Goal: Feedback & Contribution: Leave review/rating

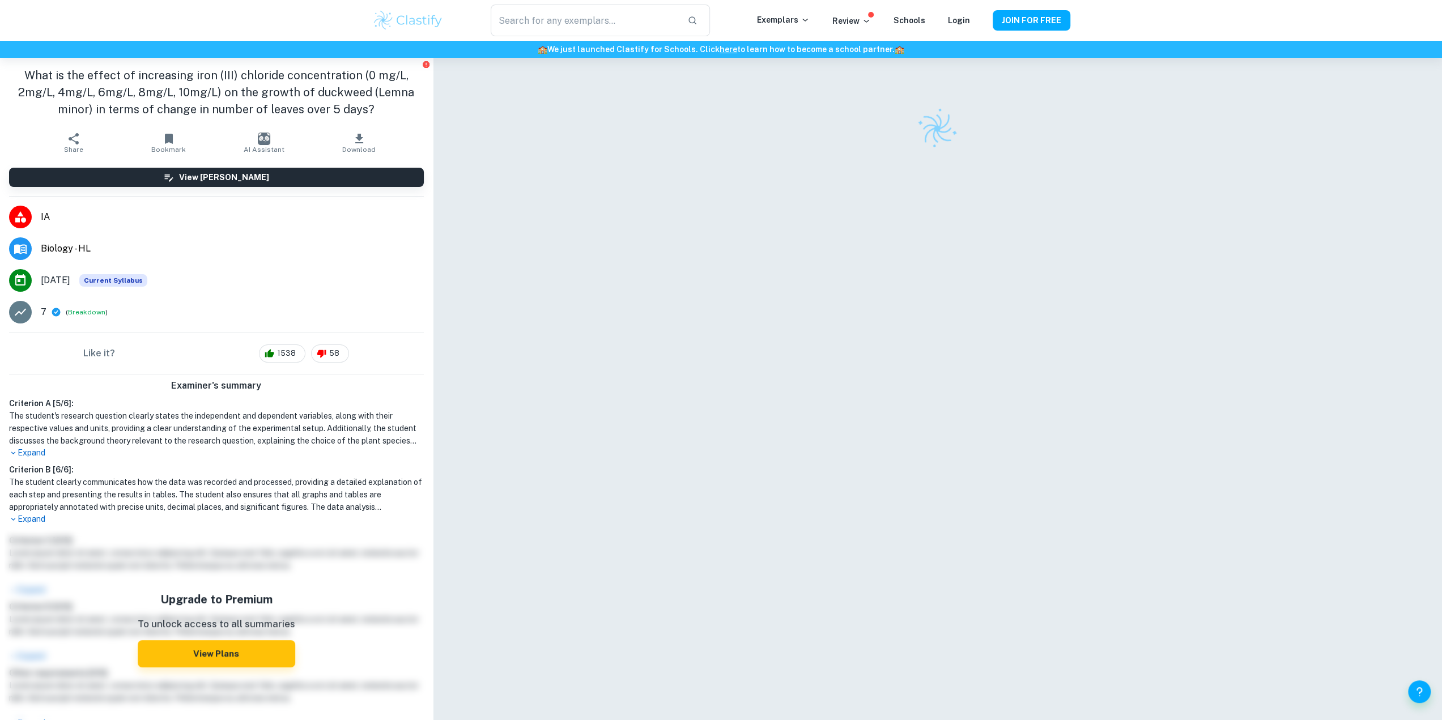
checkbox input "true"
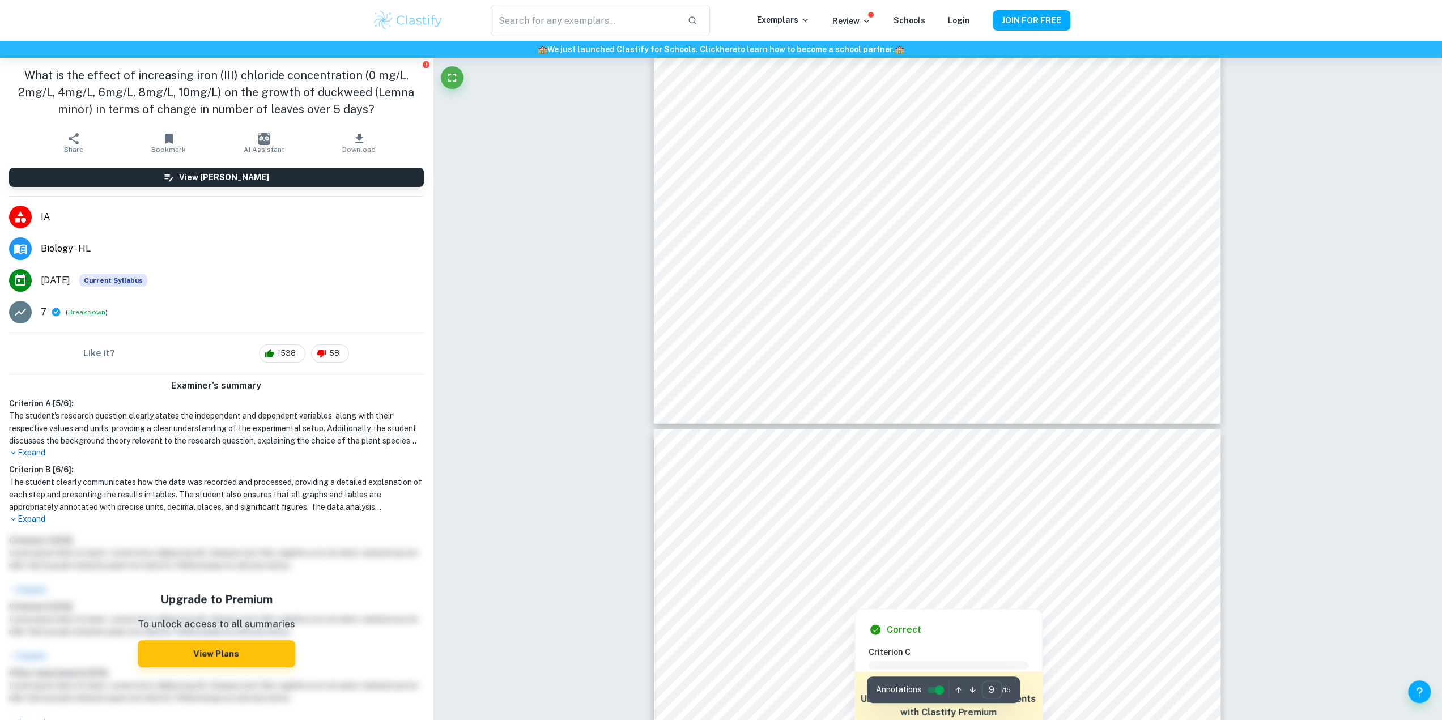
scroll to position [6890, 0]
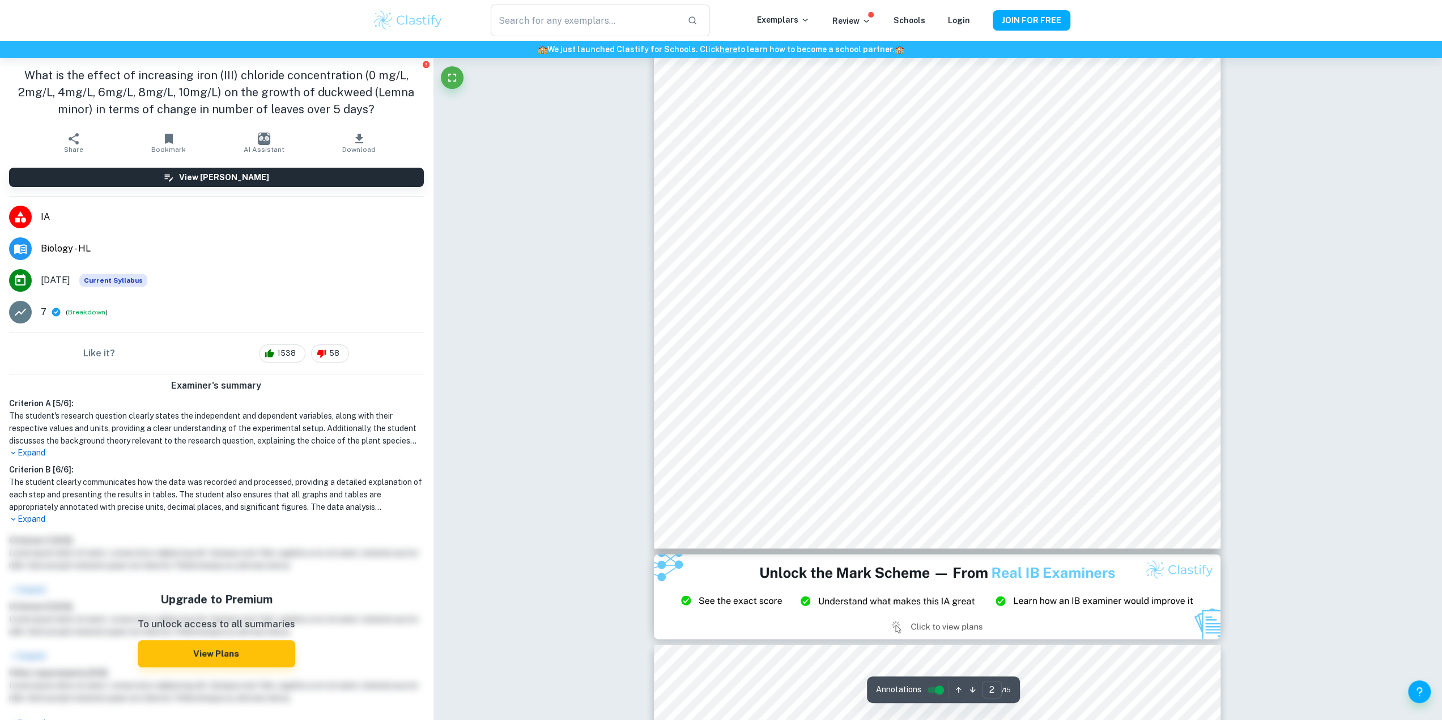
type input "1"
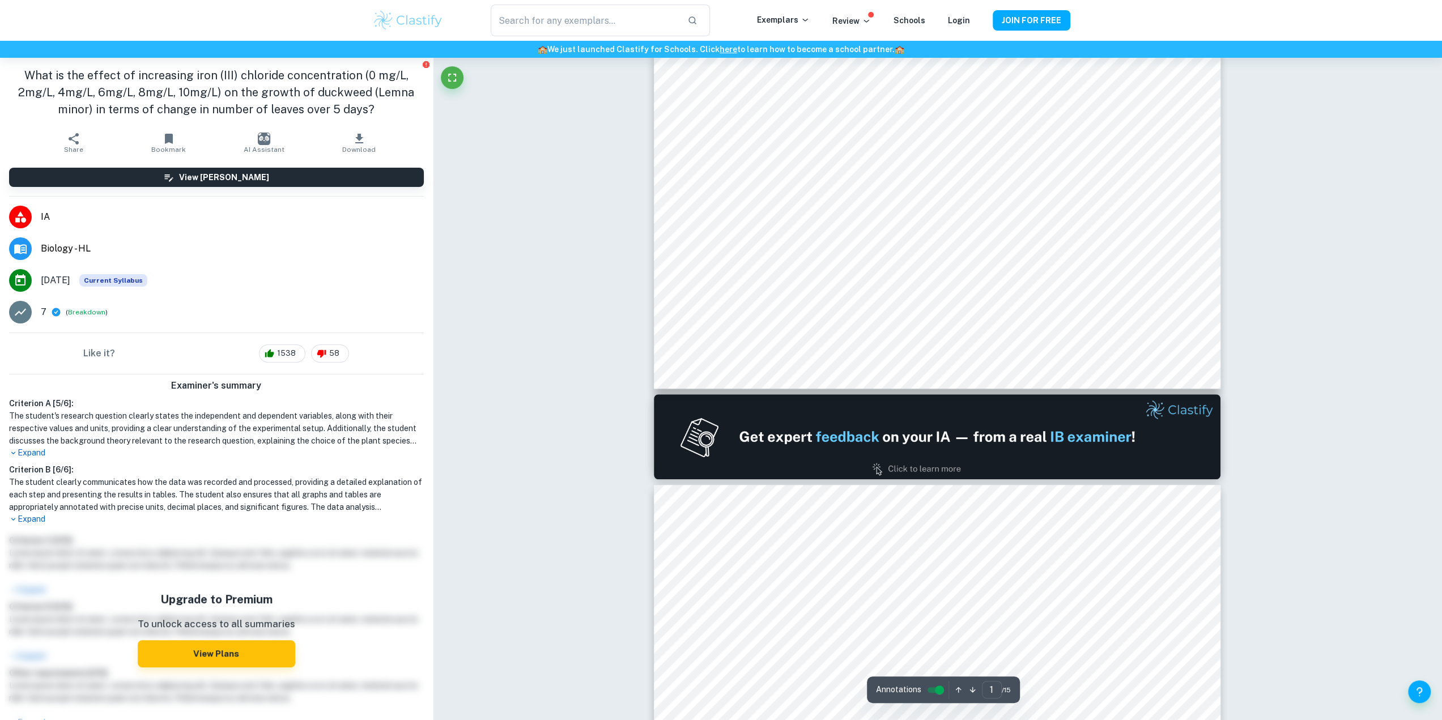
scroll to position [0, 0]
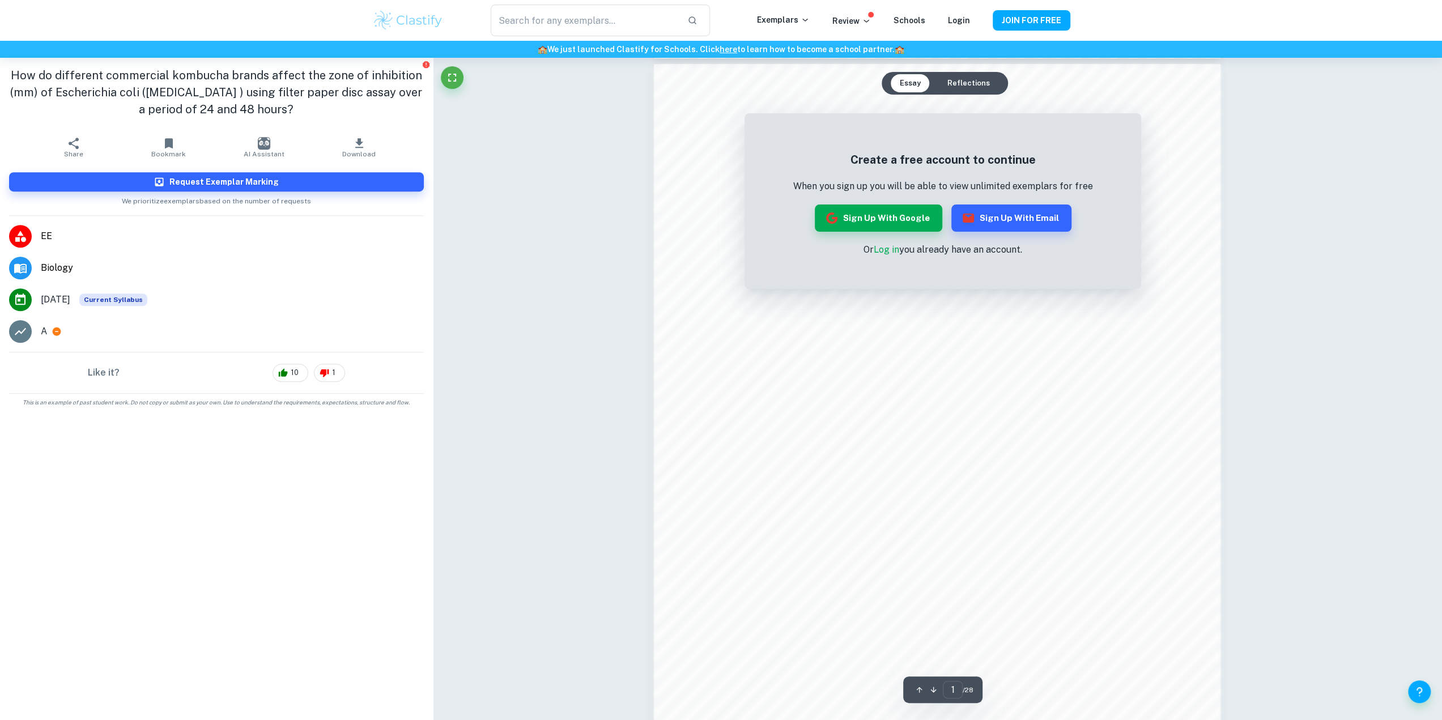
scroll to position [899, 0]
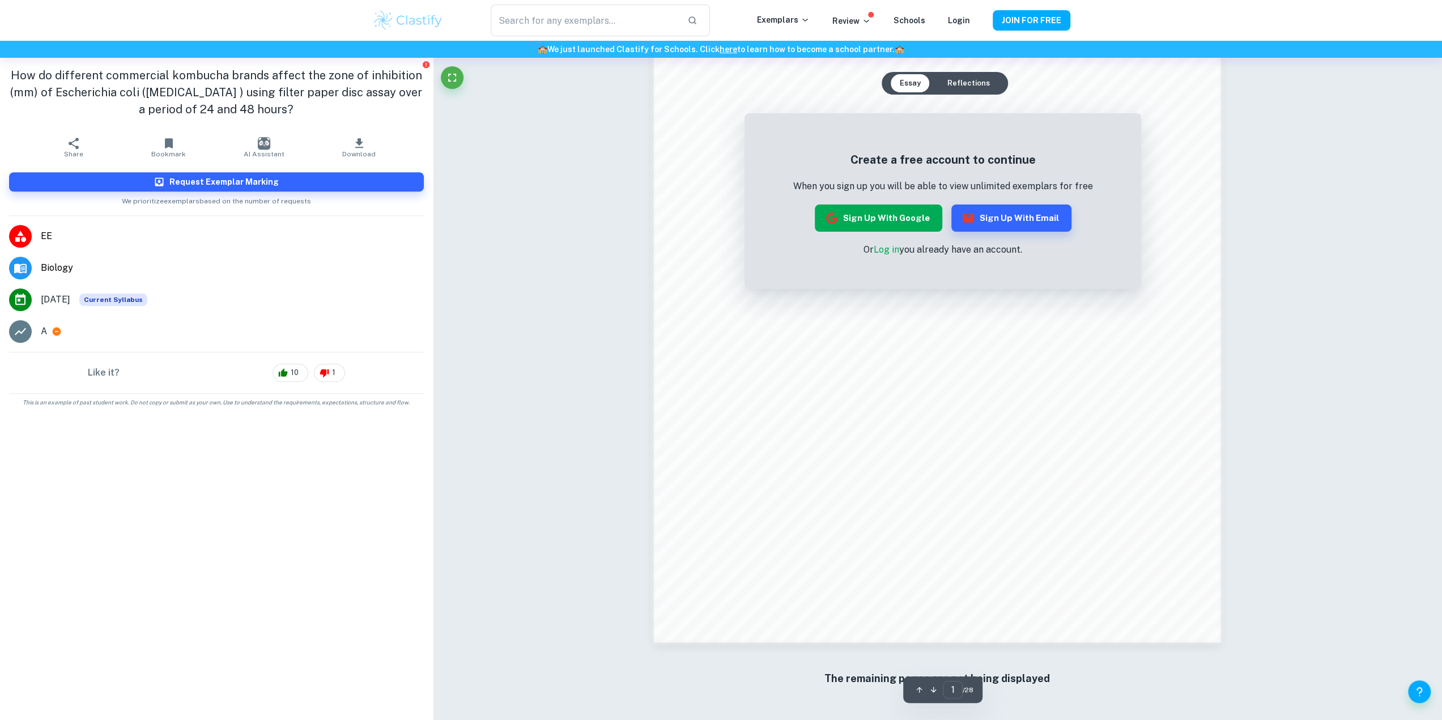
click at [879, 226] on button "Sign up with Google" at bounding box center [878, 218] width 127 height 27
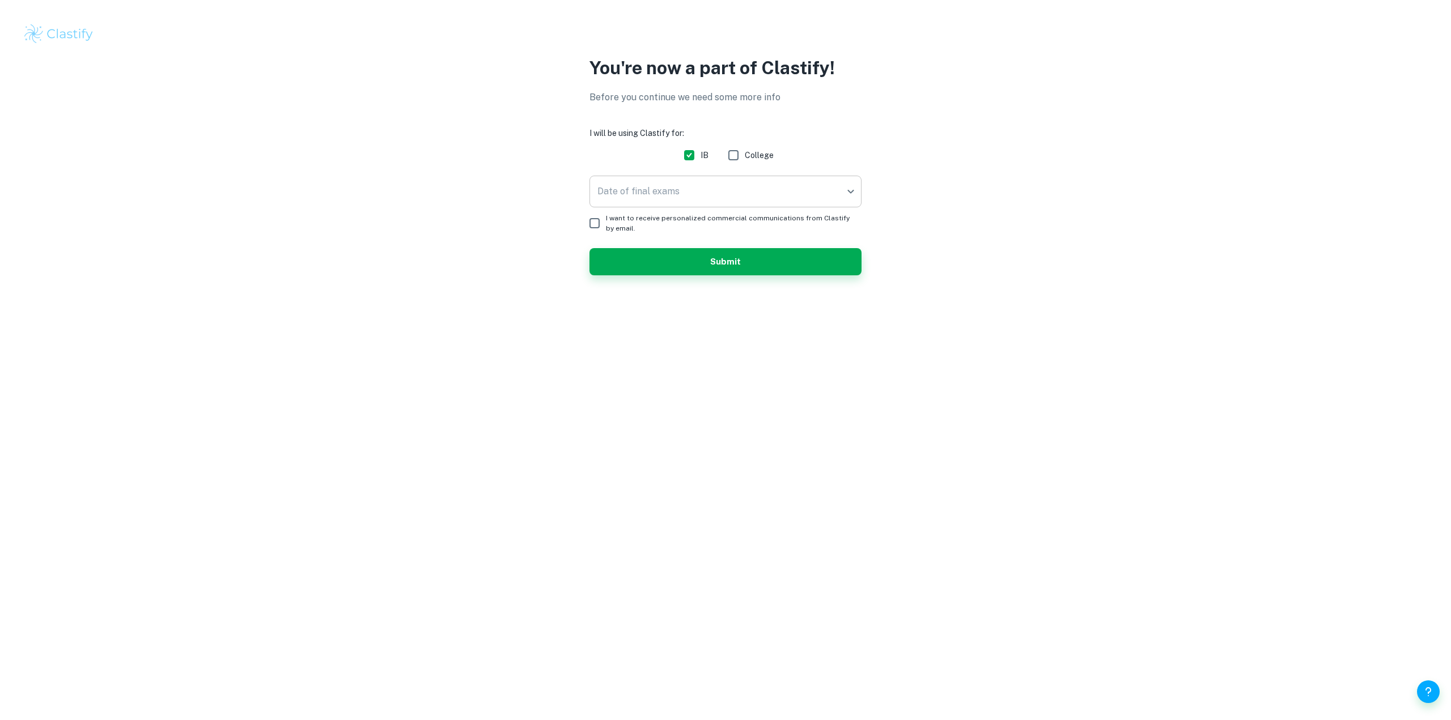
click at [682, 194] on body "We value your privacy We use cookies to enhance your browsing experience, serve…" at bounding box center [725, 360] width 1451 height 720
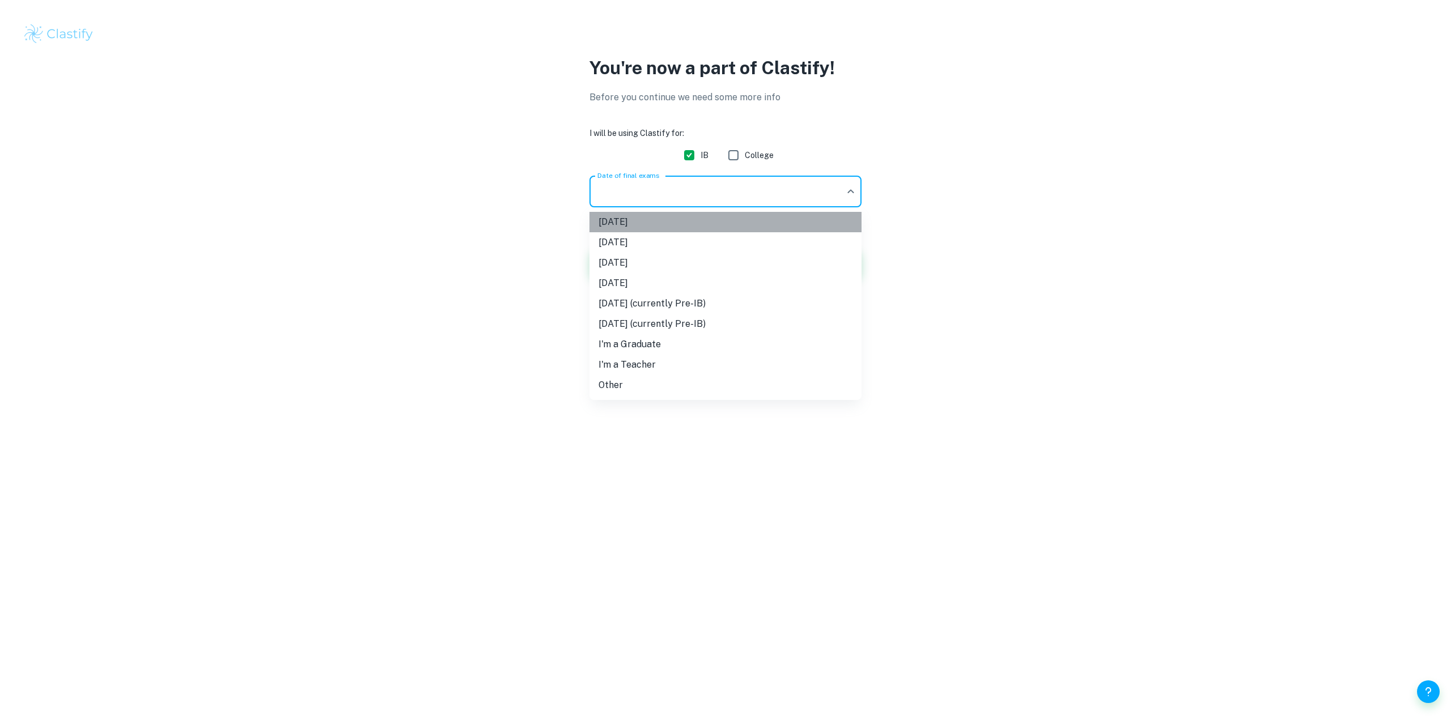
click at [670, 223] on li "[DATE]" at bounding box center [725, 222] width 272 height 20
click at [670, 198] on body "We value your privacy We use cookies to enhance your browsing experience, serve…" at bounding box center [725, 360] width 1451 height 720
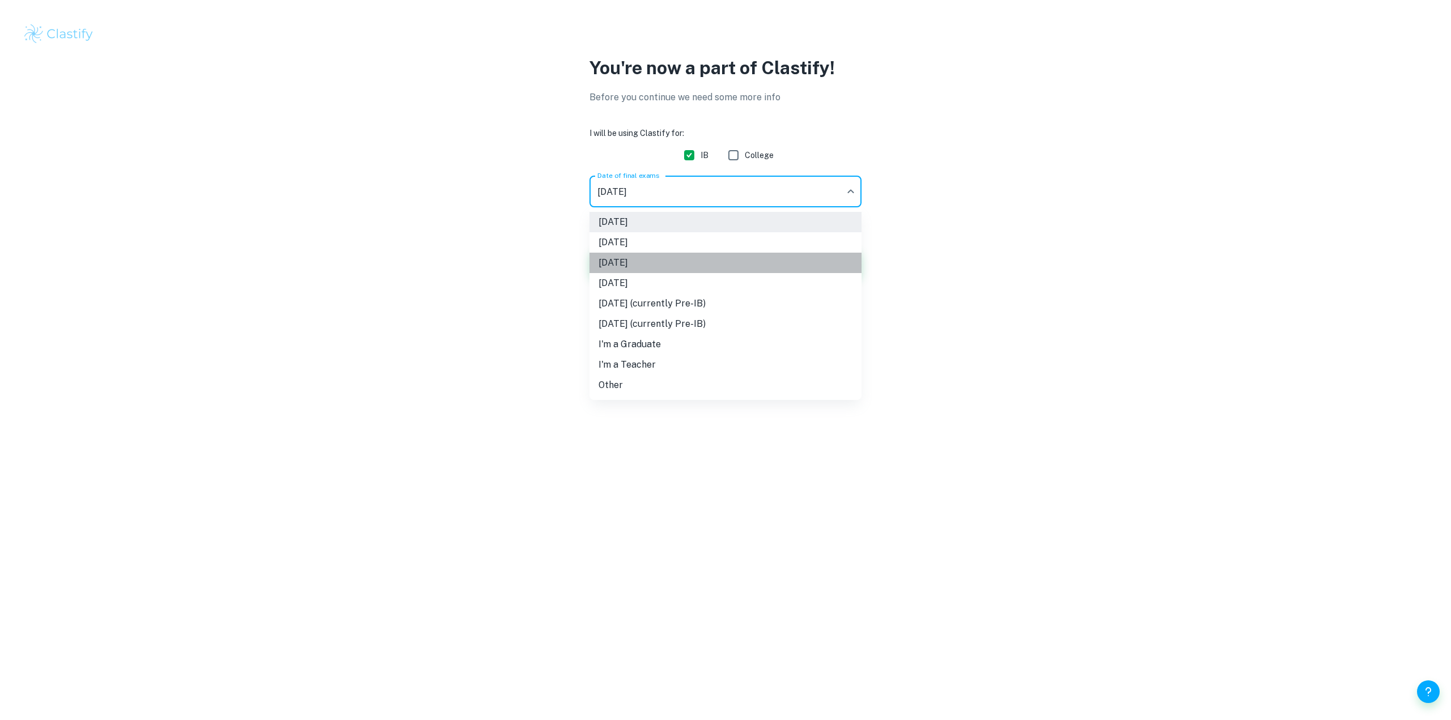
click at [645, 257] on li "May 2026" at bounding box center [725, 263] width 272 height 20
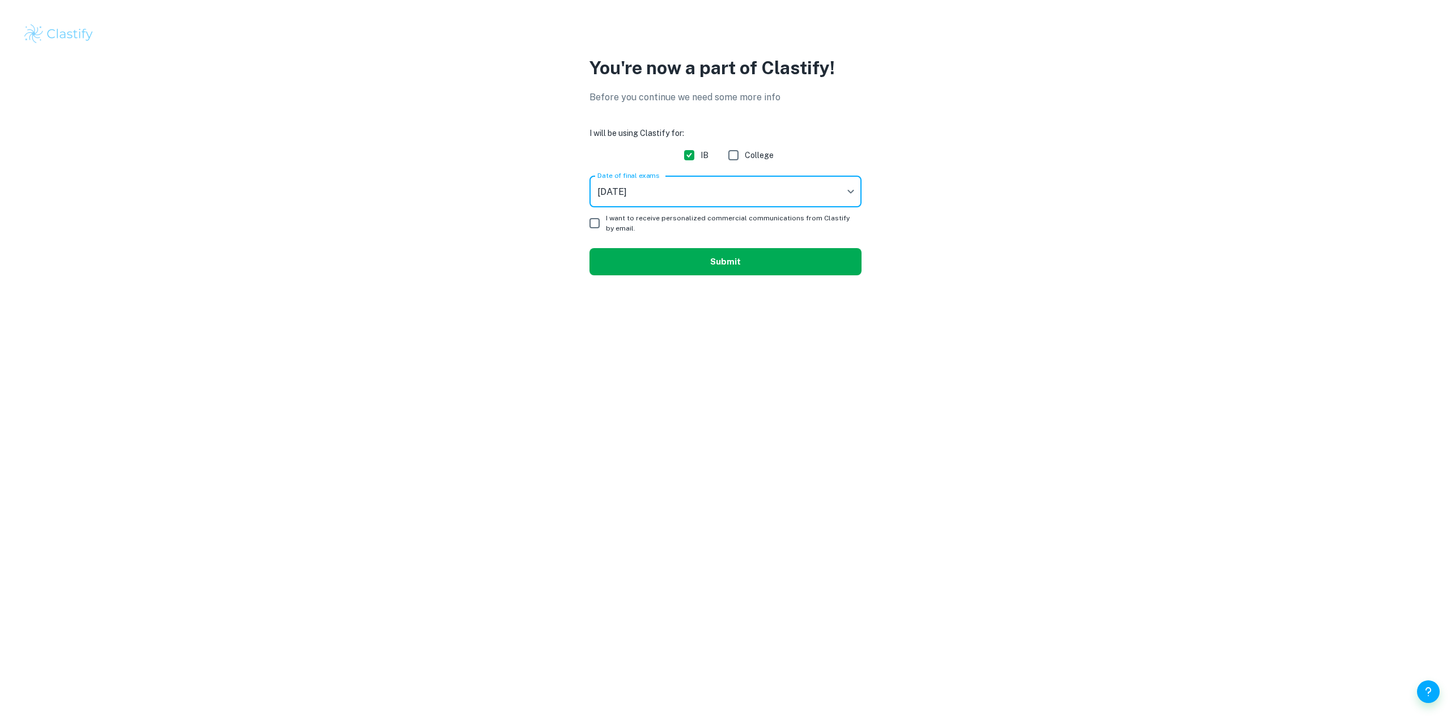
click at [686, 261] on button "Submit" at bounding box center [725, 261] width 272 height 27
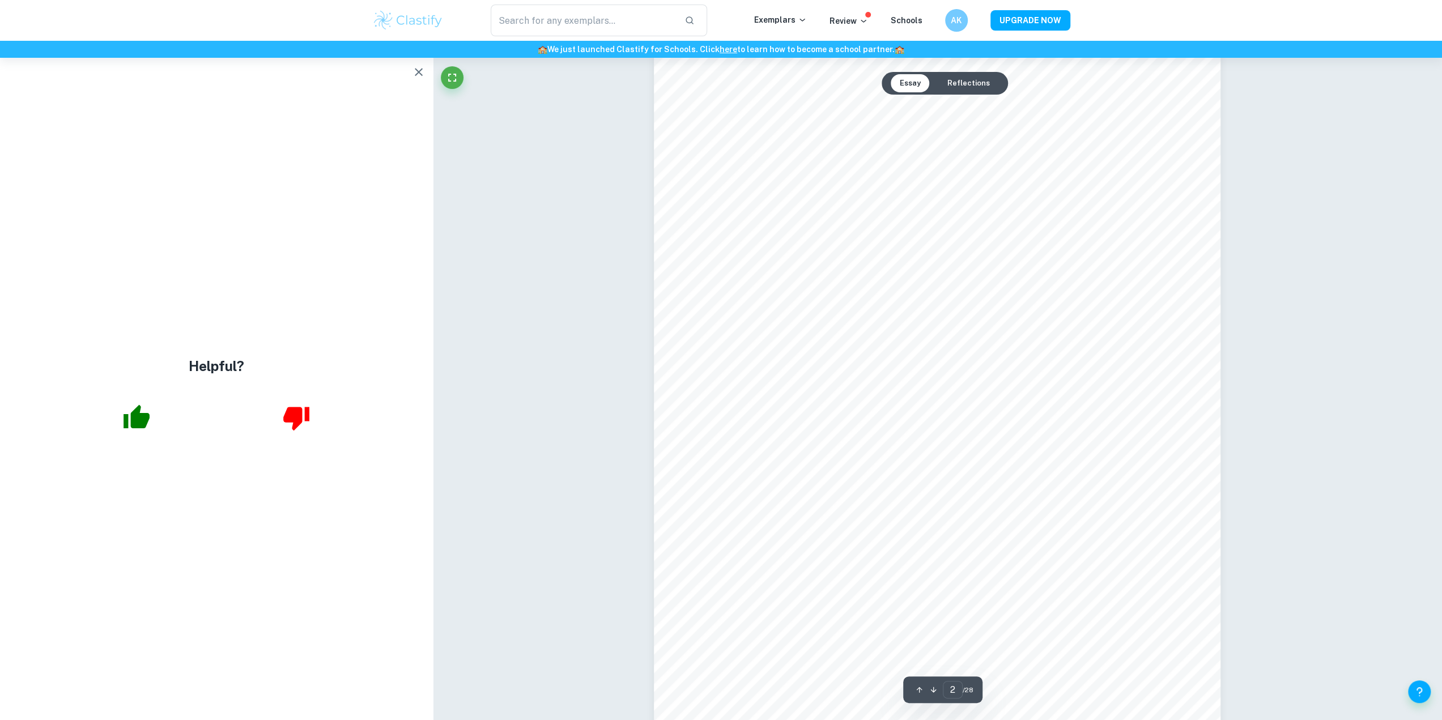
scroll to position [963, 0]
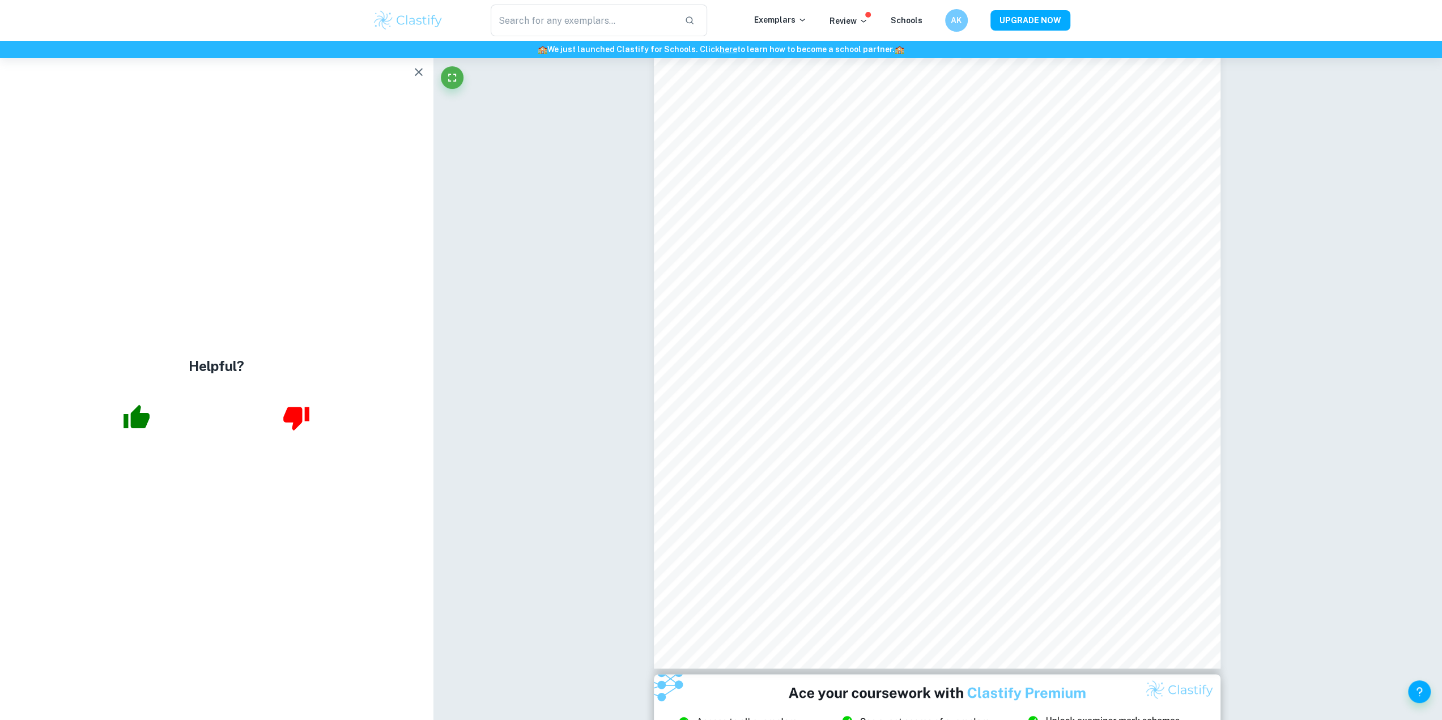
click at [131, 418] on icon "button" at bounding box center [137, 417] width 26 height 24
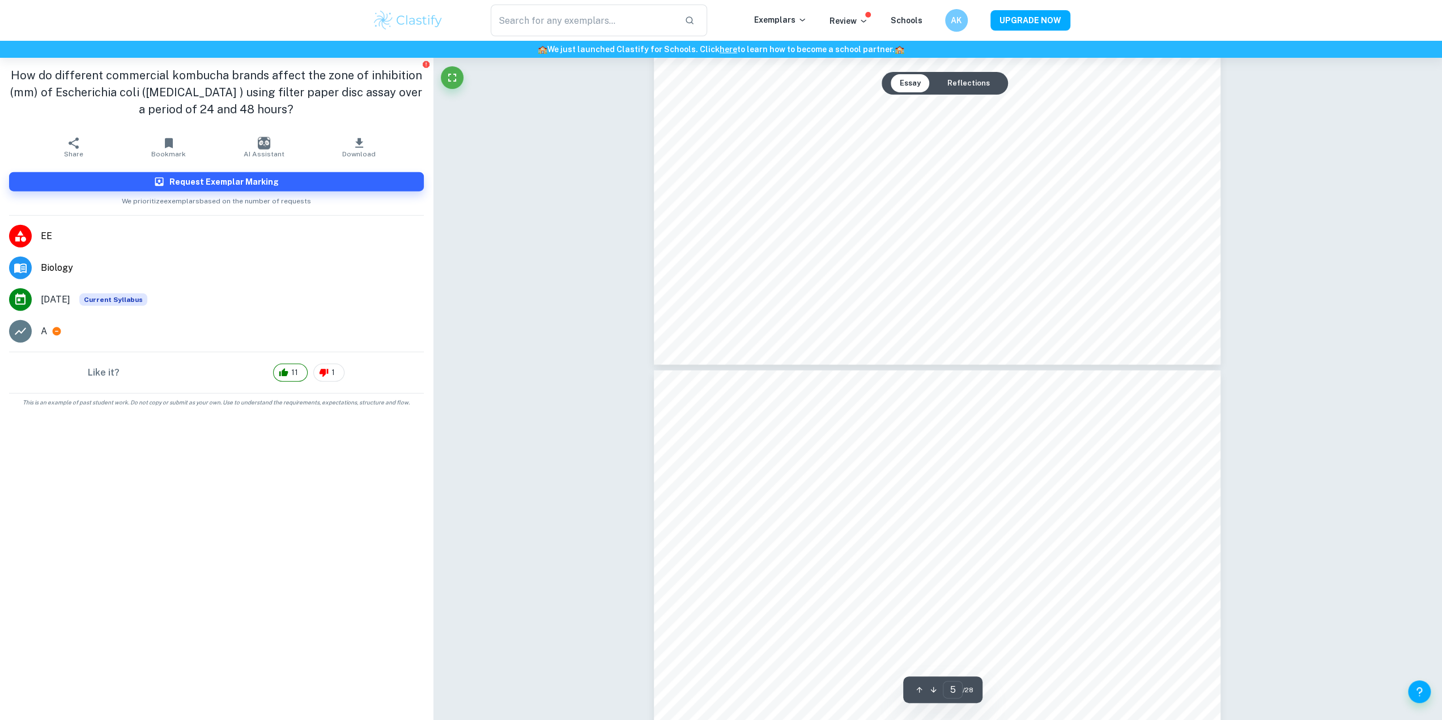
scroll to position [2890, 0]
type input "4"
